Goal: Information Seeking & Learning: Learn about a topic

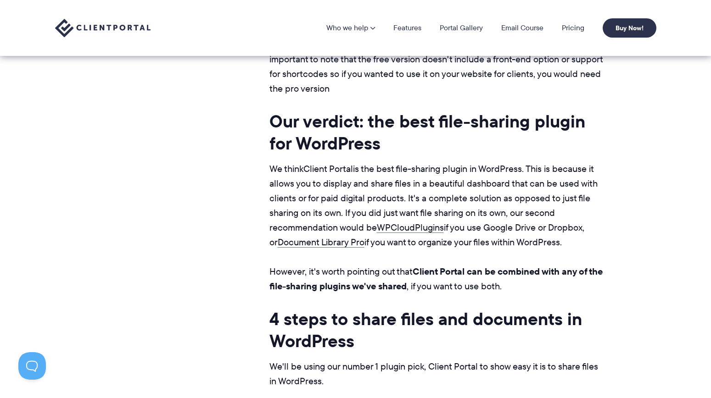
click at [331, 175] on link "Client Portal" at bounding box center [328, 169] width 50 height 13
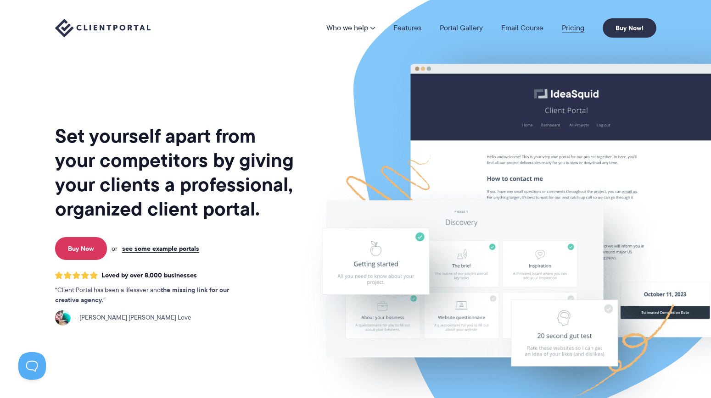
click at [574, 26] on link "Pricing" at bounding box center [573, 27] width 22 height 7
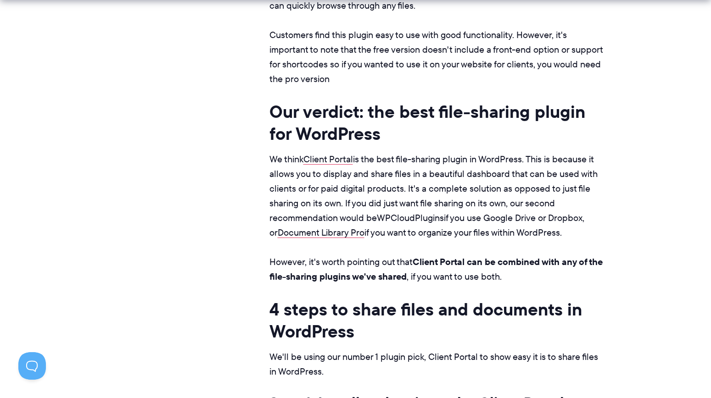
click at [405, 224] on link "WPCloudPlugins" at bounding box center [410, 218] width 67 height 13
